Goal: Share content: Share content

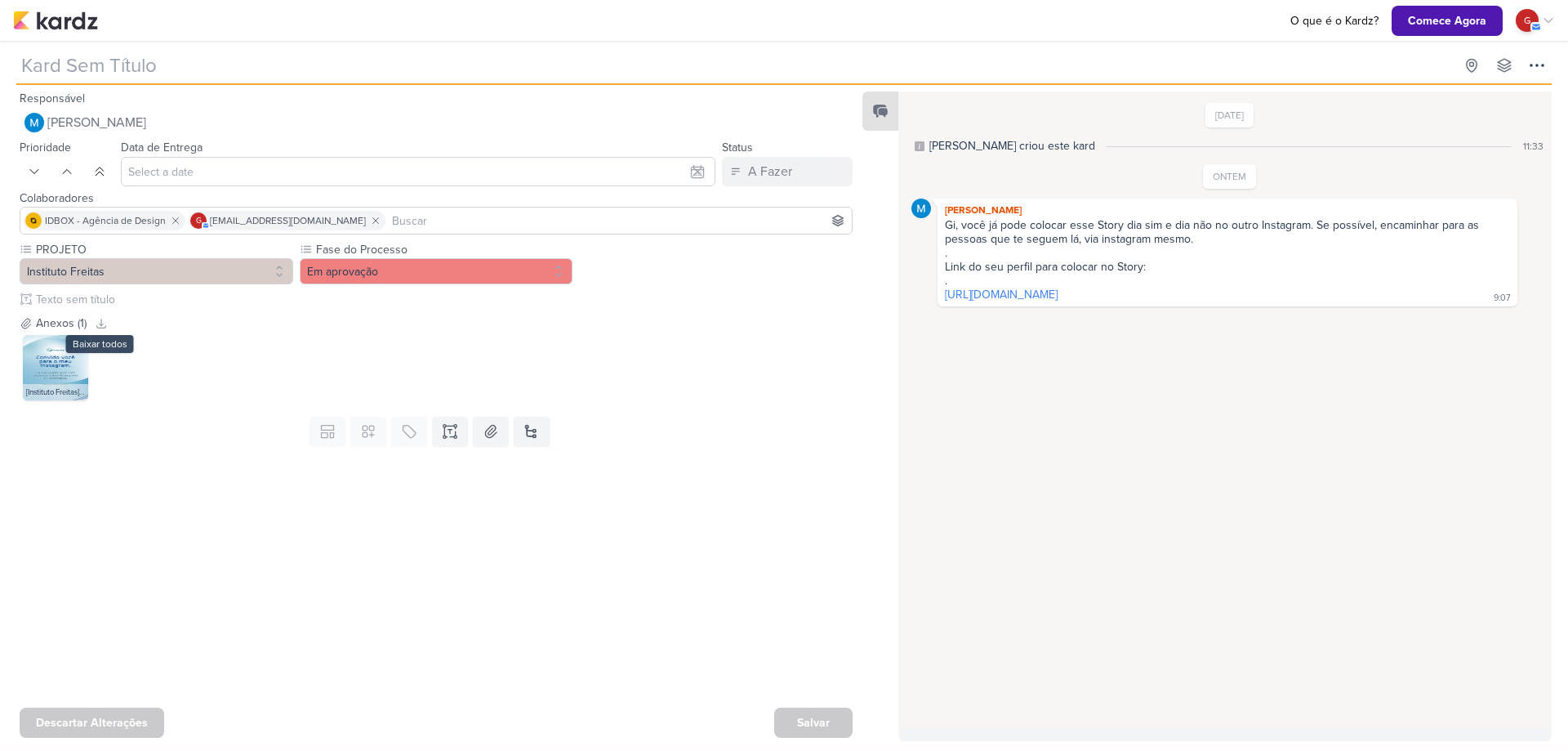
type input "[STORY]"
type input "[DATE] 23:59"
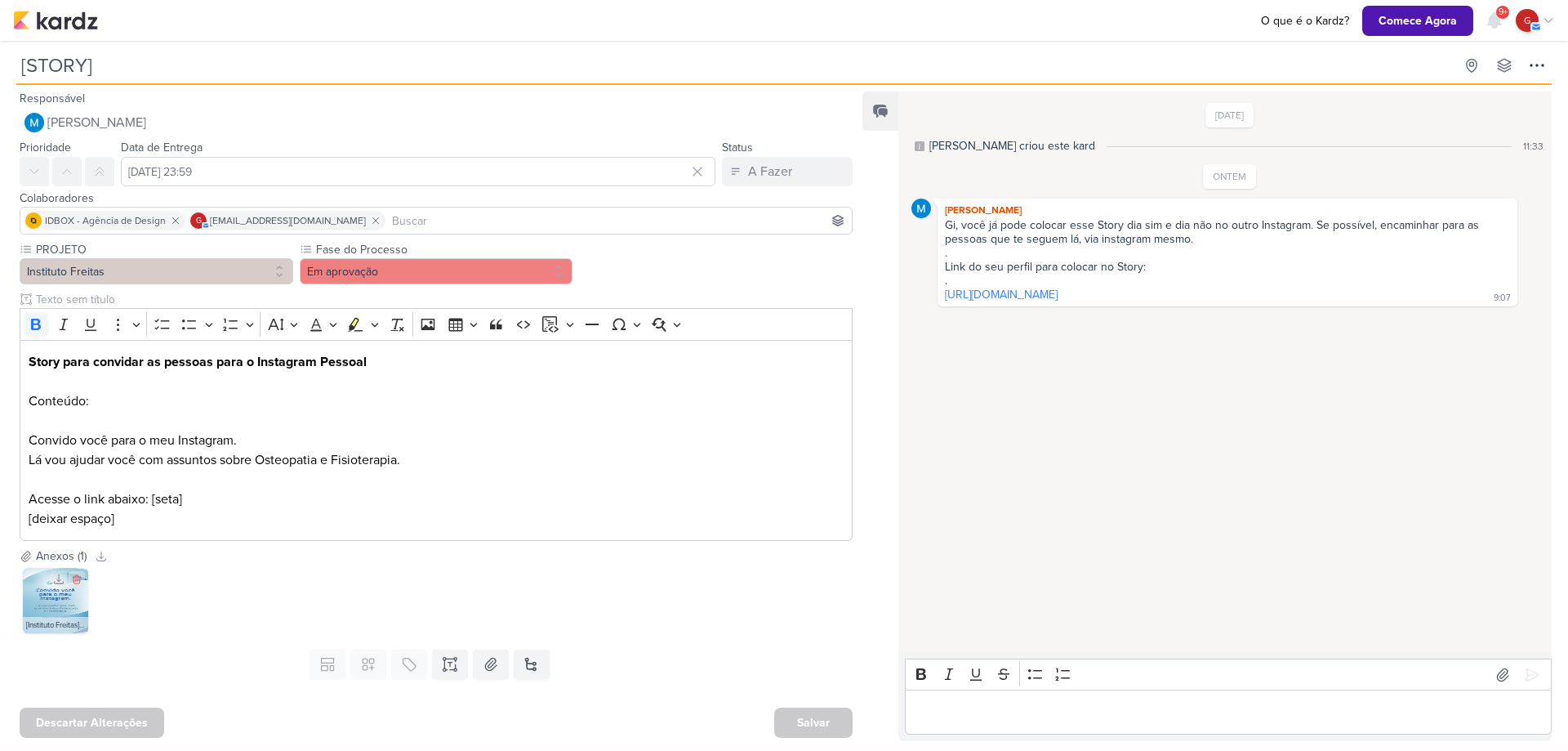
click at [62, 620] on div "[Instituto Freitas] Convido você.png" at bounding box center [56, 625] width 65 height 16
click at [64, 611] on img at bounding box center [56, 601] width 65 height 65
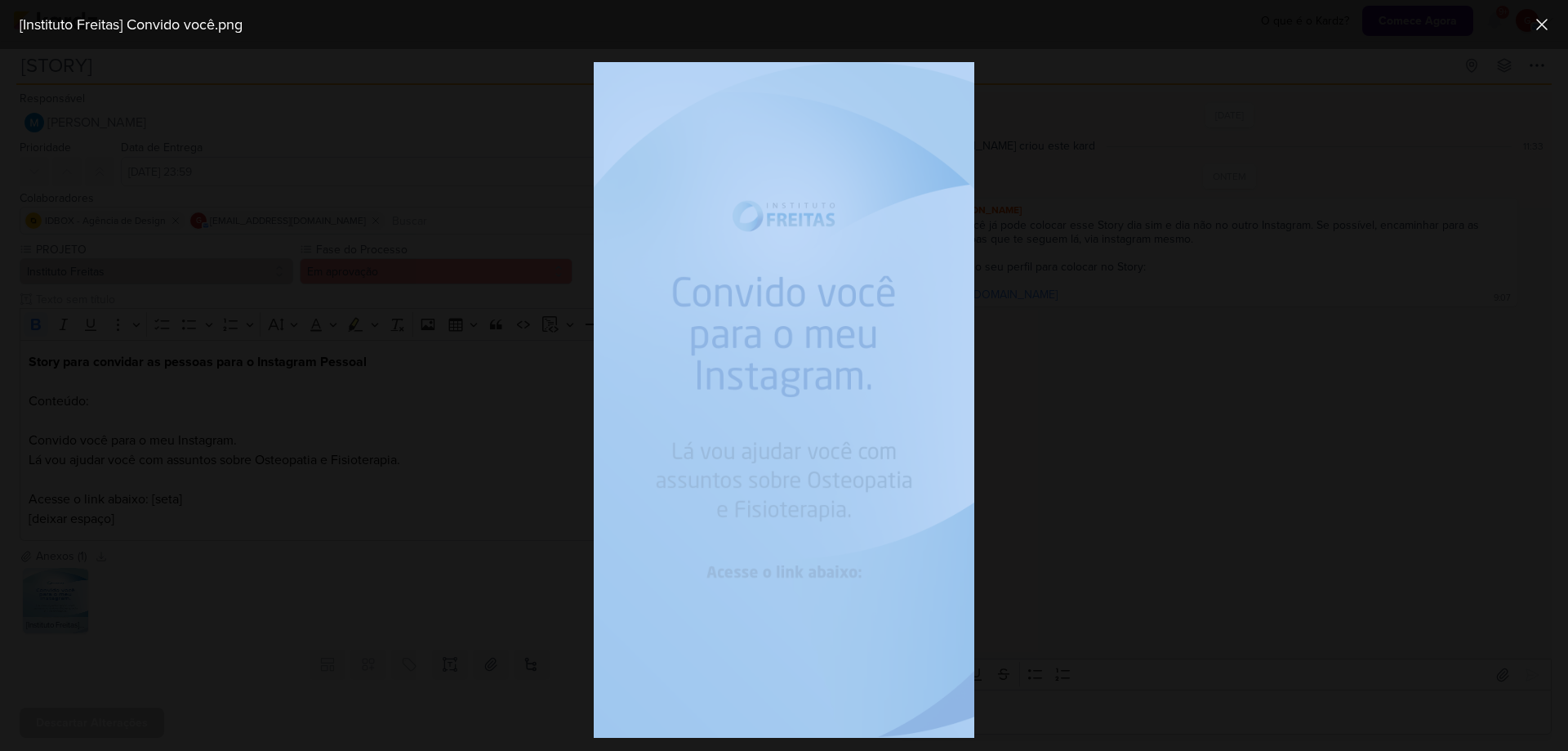
click at [64, 611] on div at bounding box center [784, 400] width 1568 height 702
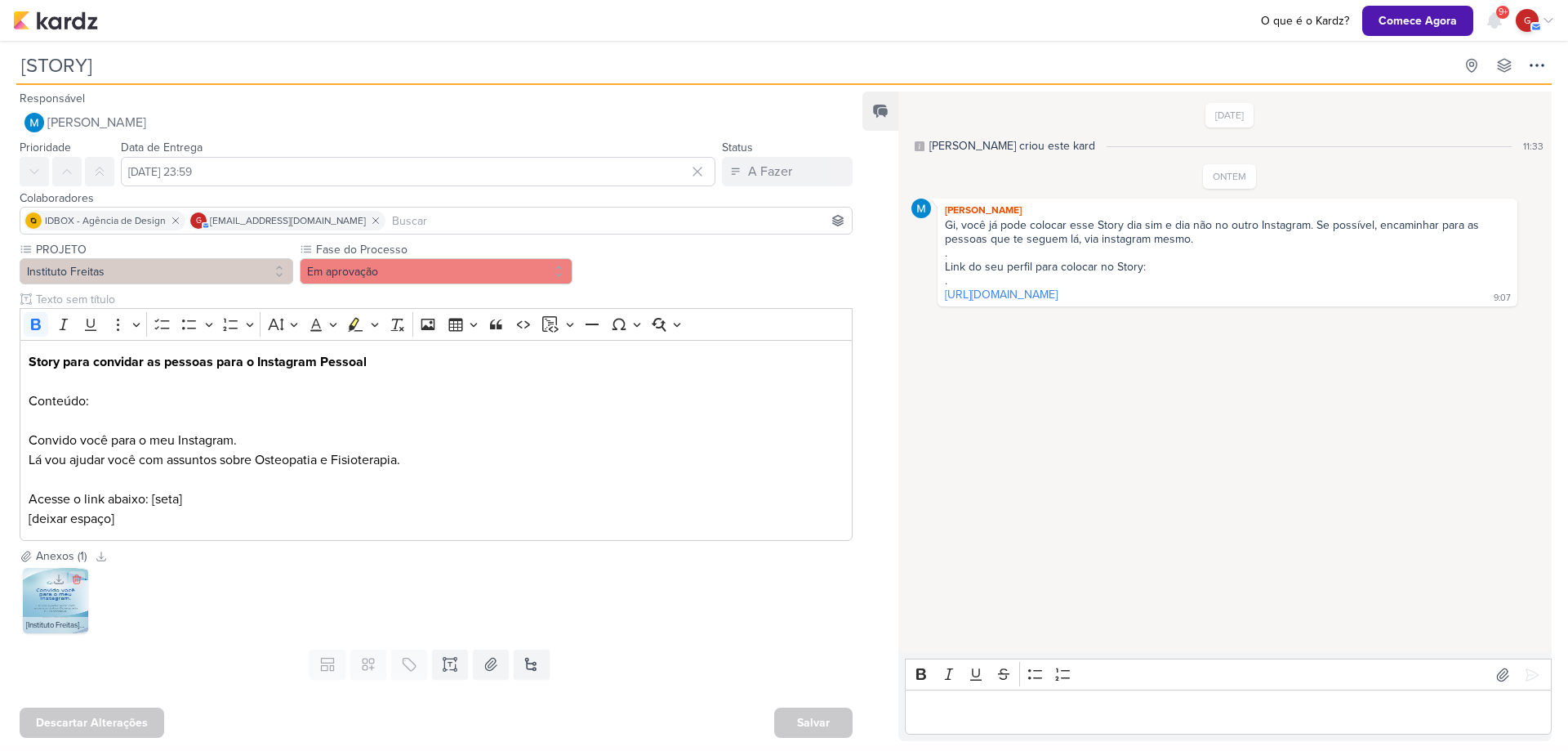
click at [64, 611] on img at bounding box center [56, 601] width 65 height 65
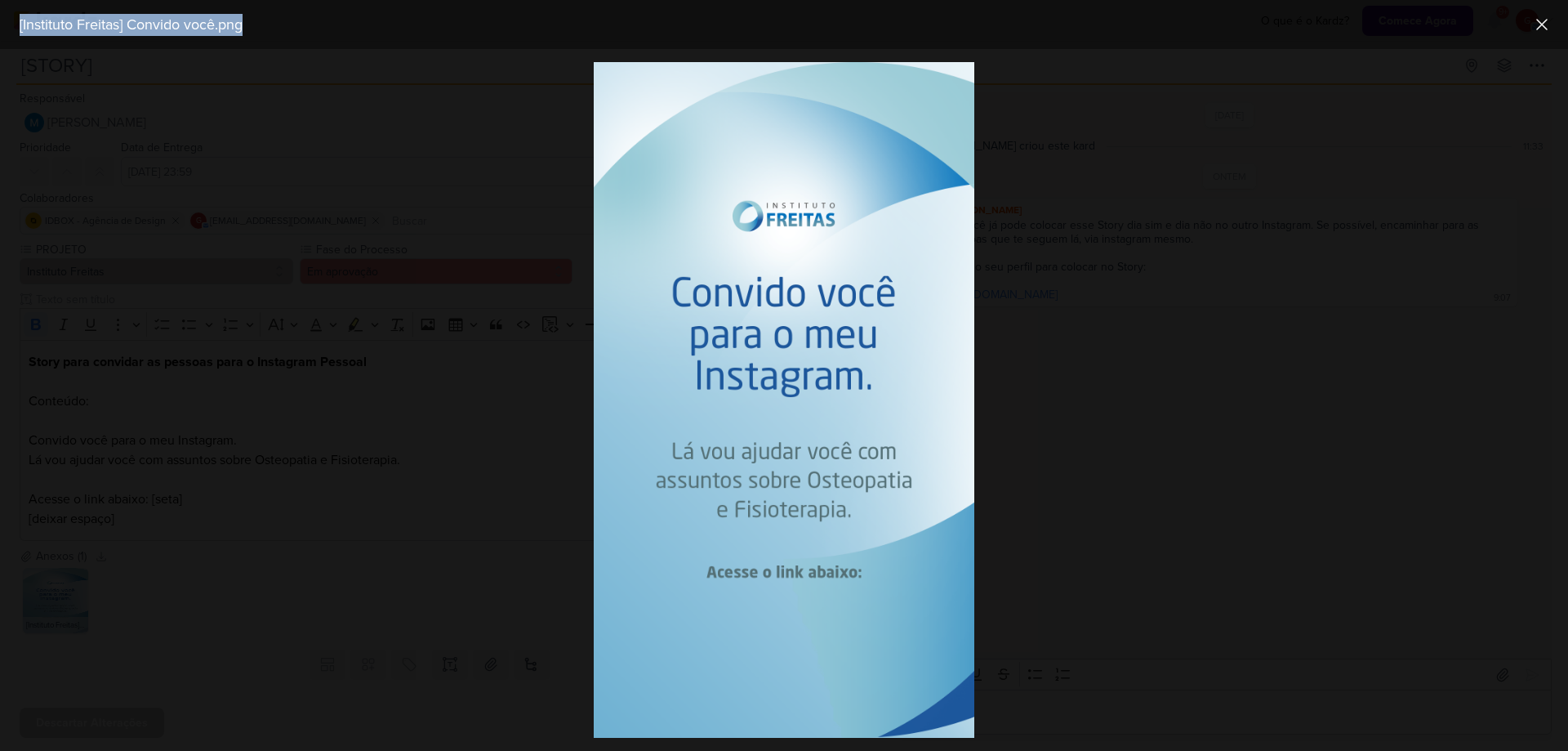
click at [832, 571] on img at bounding box center [784, 400] width 380 height 676
click at [542, 512] on div at bounding box center [784, 400] width 1568 height 702
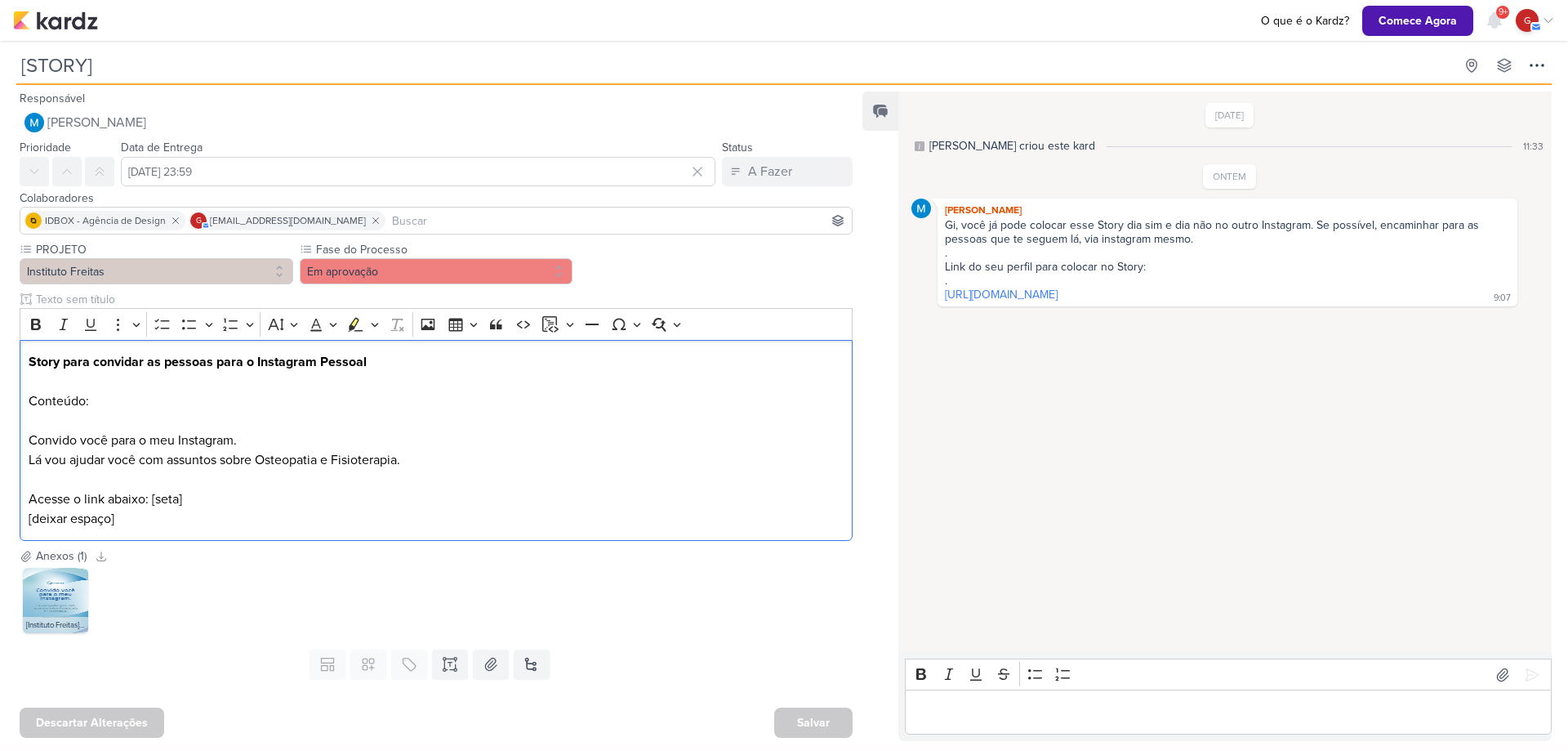
click at [542, 512] on p "Acesse o link abaixo: [seta] [deixar espaço]" at bounding box center [436, 510] width 816 height 40
click at [76, 587] on button at bounding box center [76, 579] width 16 height 16
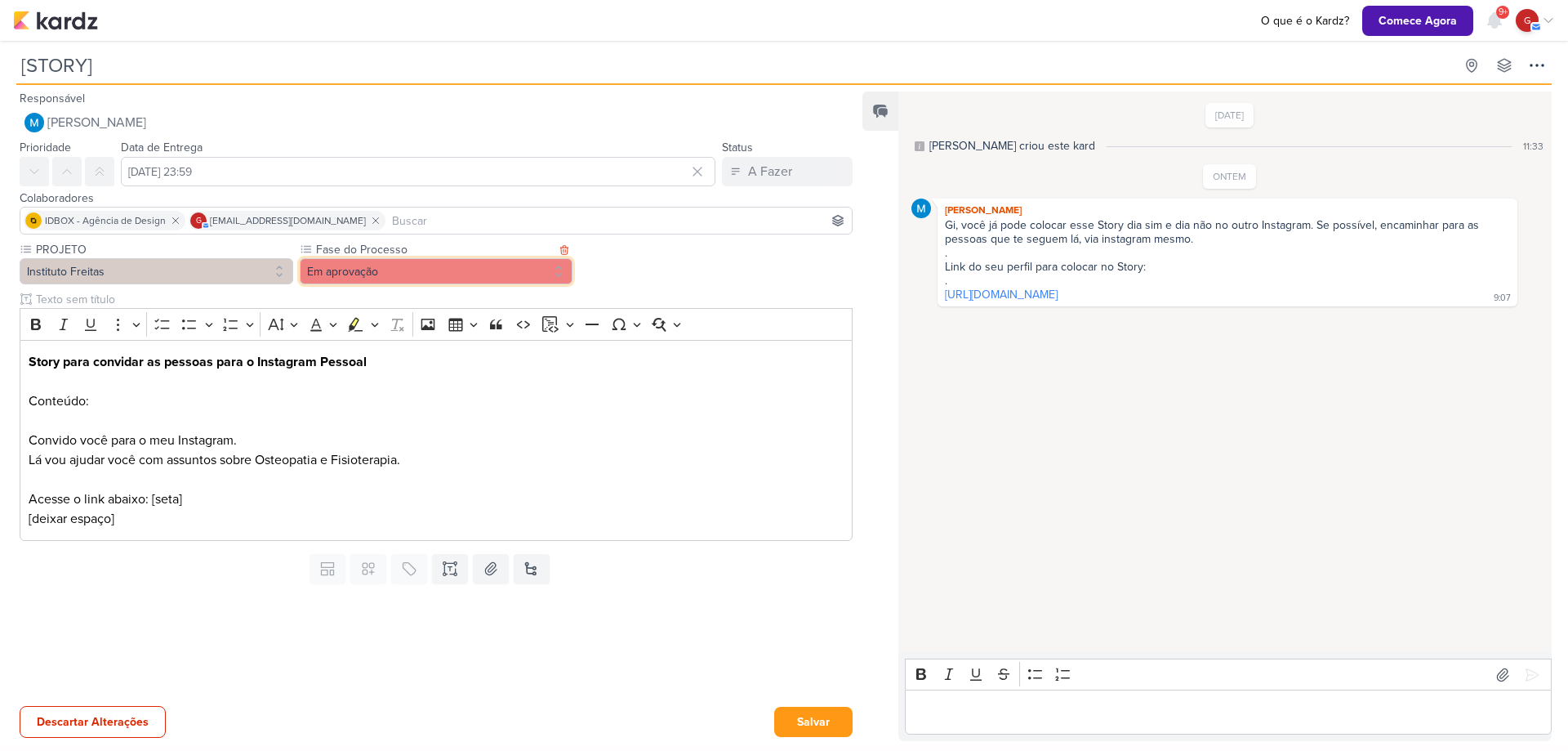
click at [407, 274] on button "Em aprovação" at bounding box center [436, 272] width 274 height 26
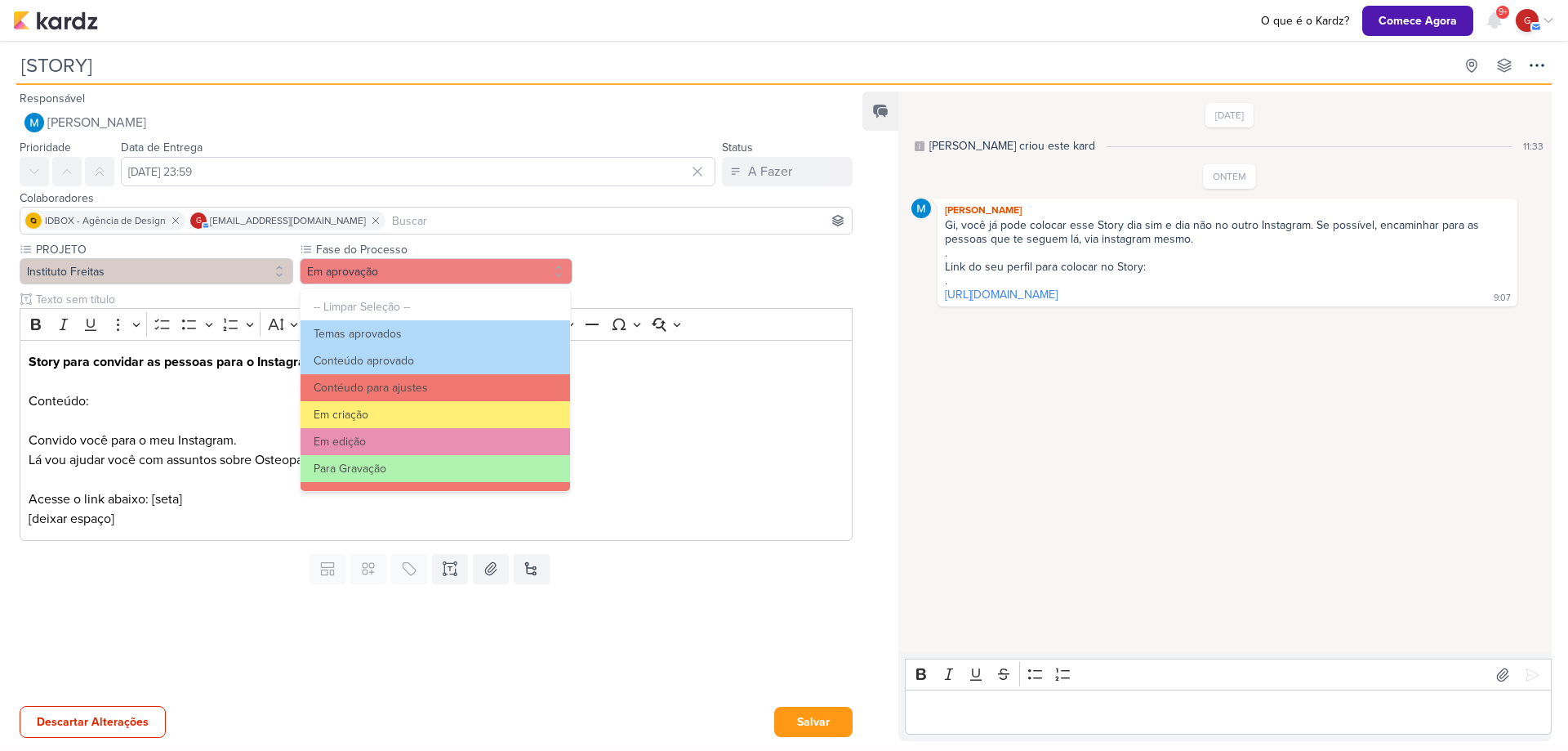
click at [291, 610] on div at bounding box center [429, 644] width 860 height 109
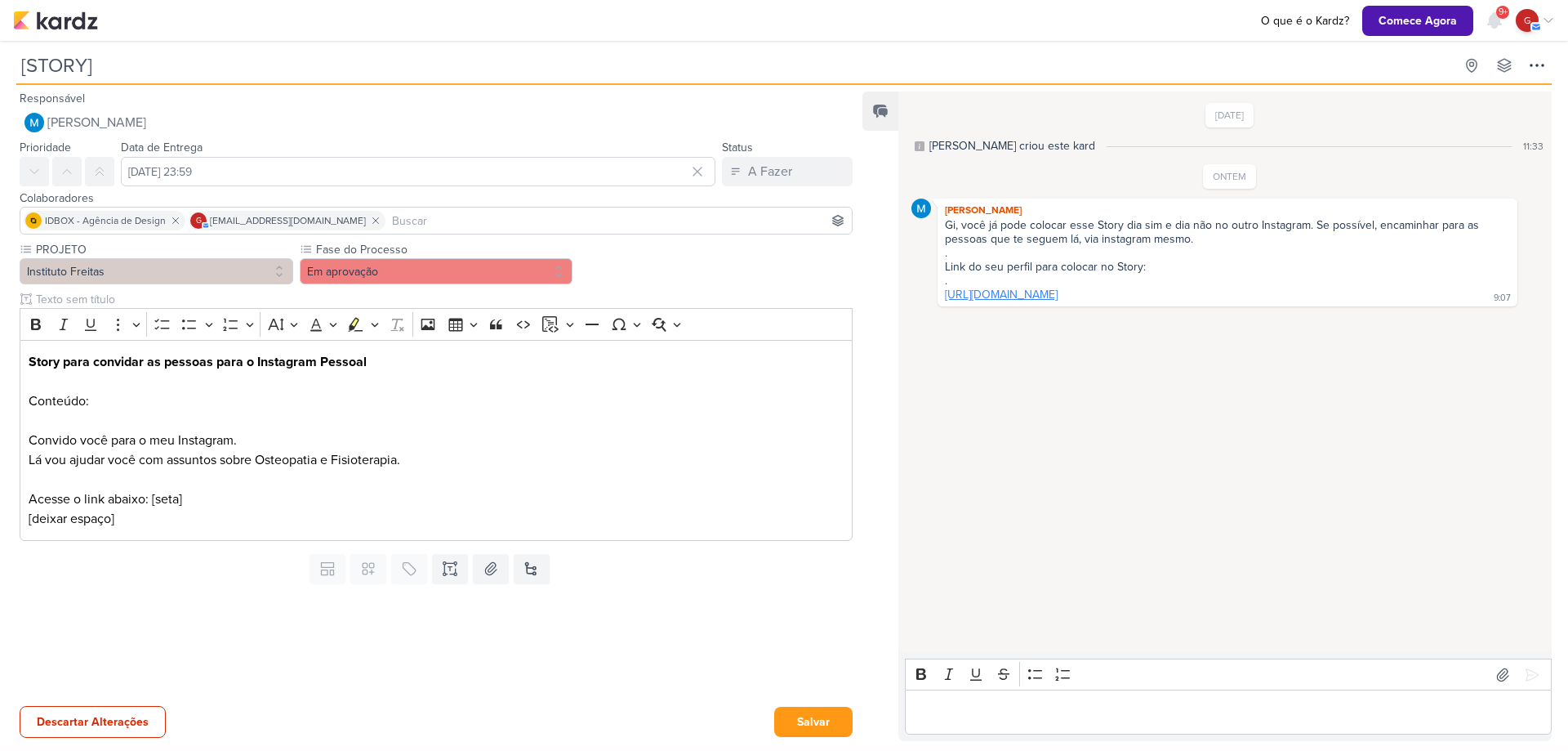
click at [1058, 290] on link "[URL][DOMAIN_NAME]" at bounding box center [1001, 295] width 112 height 14
